Goal: Information Seeking & Learning: Learn about a topic

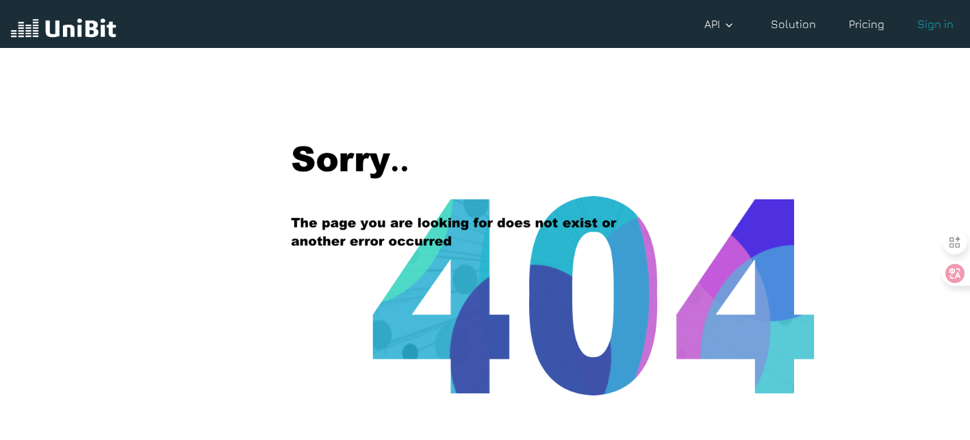
click at [74, 23] on img at bounding box center [63, 29] width 105 height 26
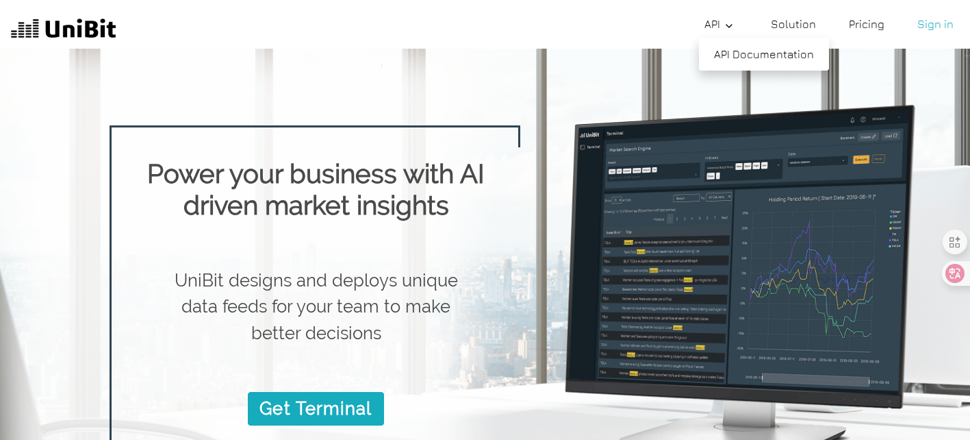
click at [732, 28] on icon at bounding box center [729, 26] width 11 height 11
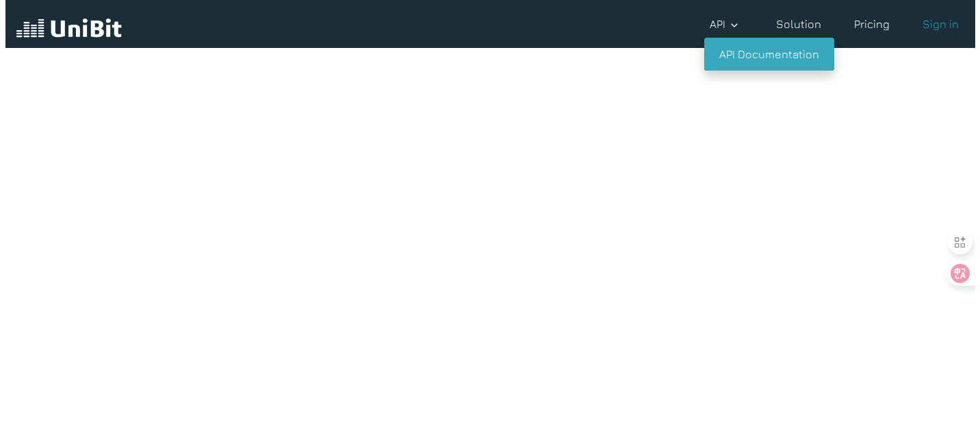
scroll to position [31, 0]
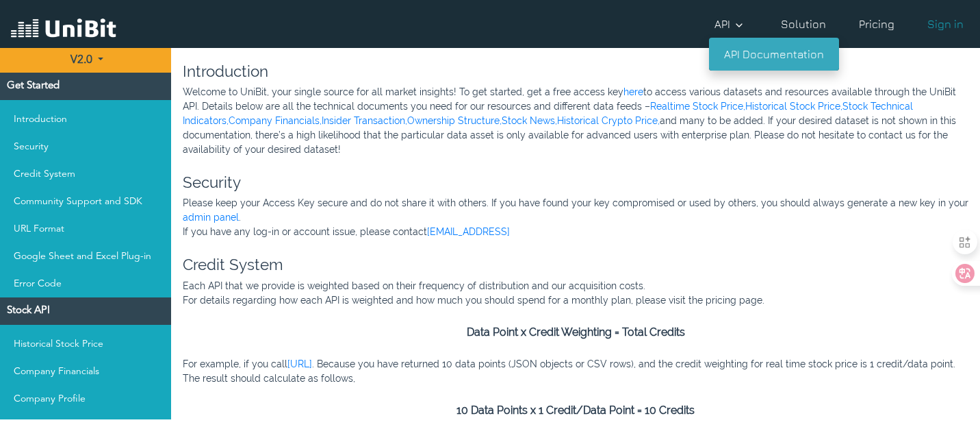
click at [729, 49] on link "API Documentation" at bounding box center [774, 54] width 130 height 33
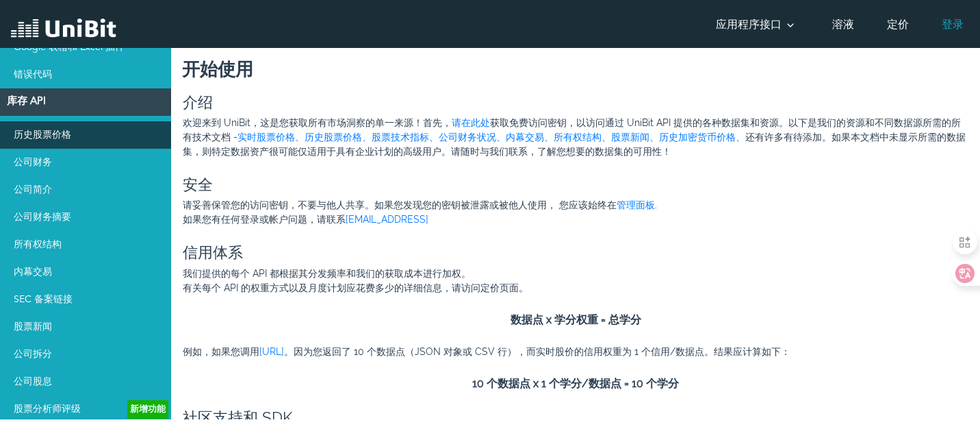
scroll to position [197, 0]
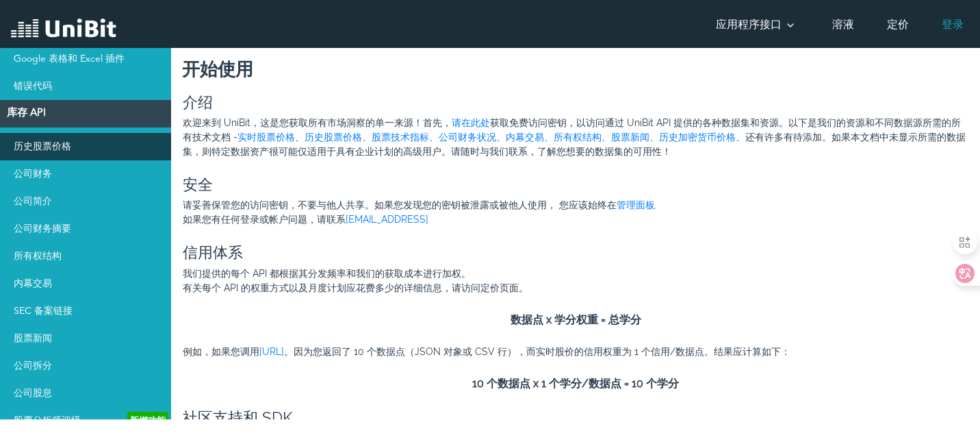
click at [72, 141] on link "历史股票价格" at bounding box center [85, 146] width 171 height 27
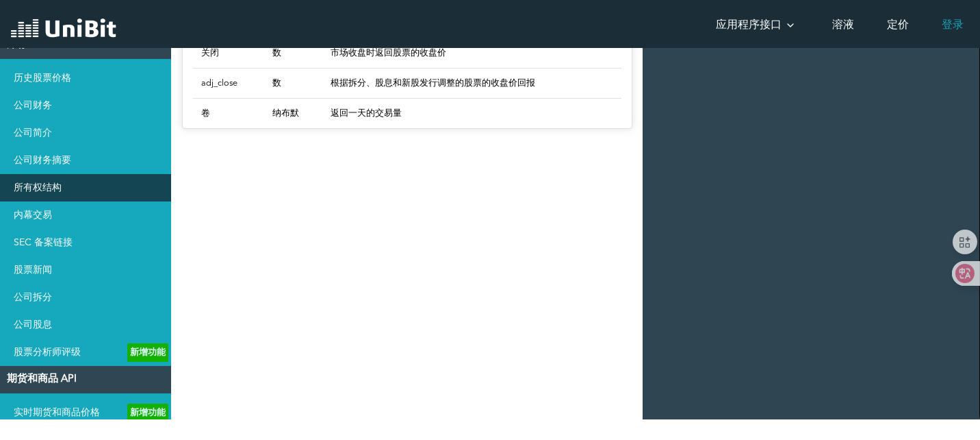
scroll to position [267, 0]
